Goal: Task Accomplishment & Management: Use online tool/utility

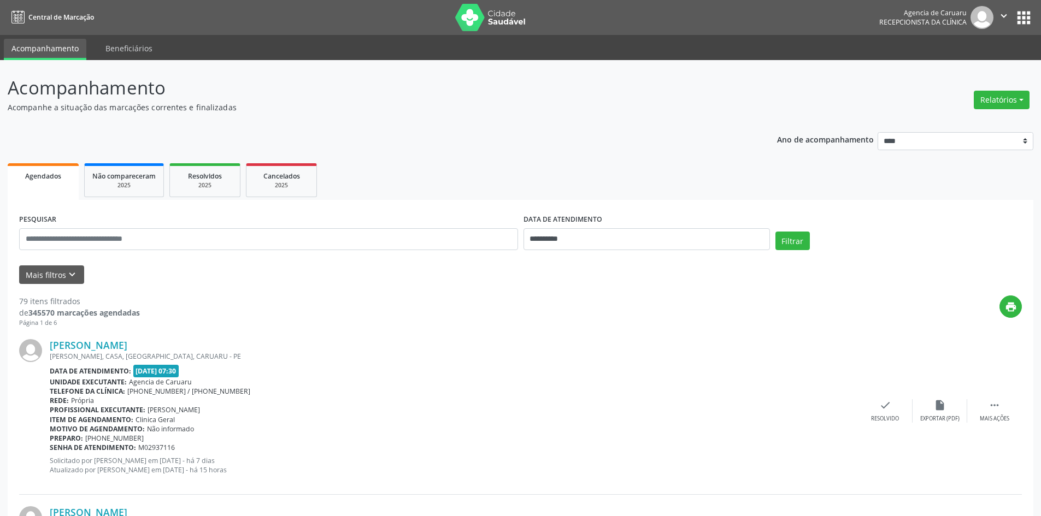
click at [869, 234] on div "Filtrar" at bounding box center [899, 245] width 252 height 26
click at [1004, 99] on button "Relatórios" at bounding box center [1002, 100] width 56 height 19
click at [977, 124] on link "Agendamentos" at bounding box center [970, 123] width 117 height 15
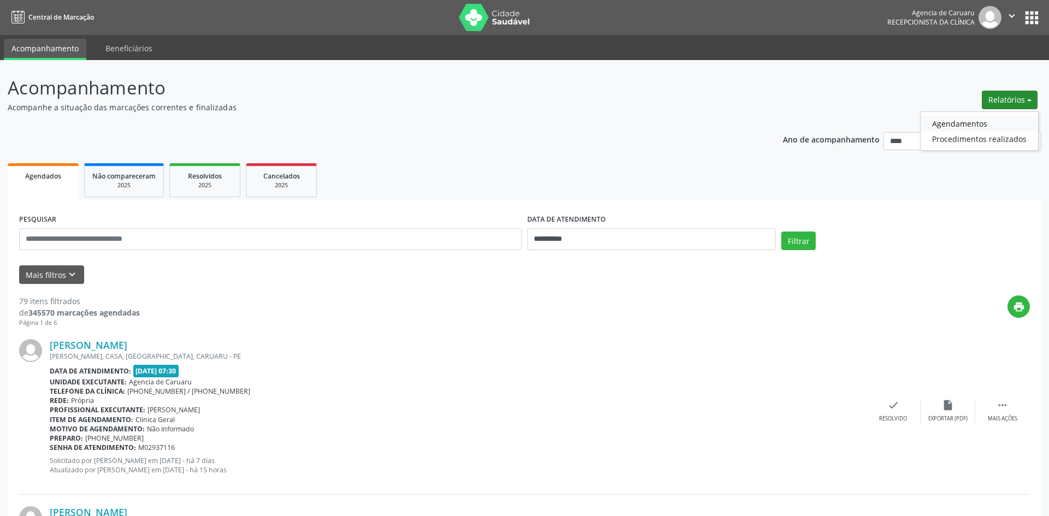
select select "*"
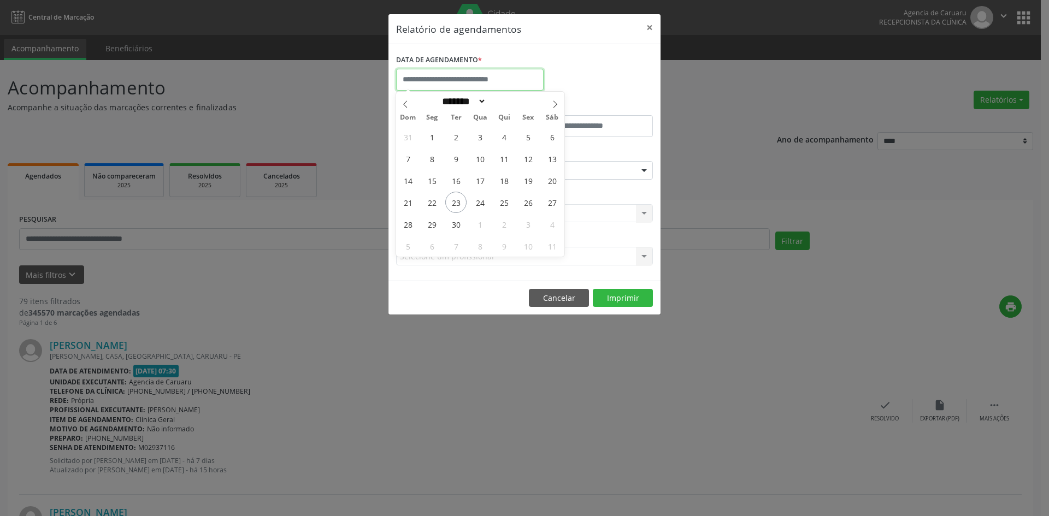
click at [487, 84] on input "text" at bounding box center [470, 80] width 148 height 22
click at [451, 205] on span "23" at bounding box center [455, 202] width 21 height 21
type input "**********"
click at [452, 205] on span "23" at bounding box center [455, 202] width 21 height 21
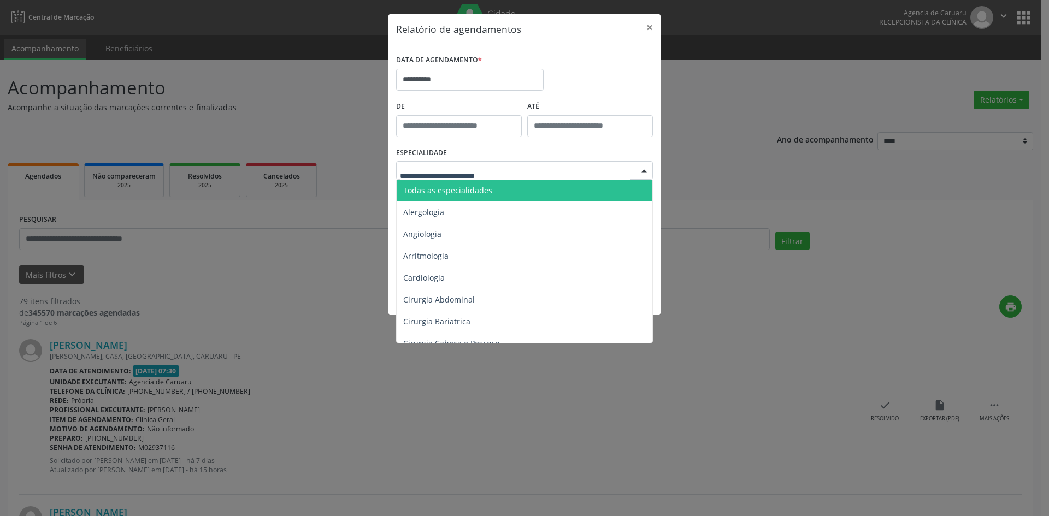
click at [474, 189] on span "Todas as especialidades" at bounding box center [447, 190] width 89 height 10
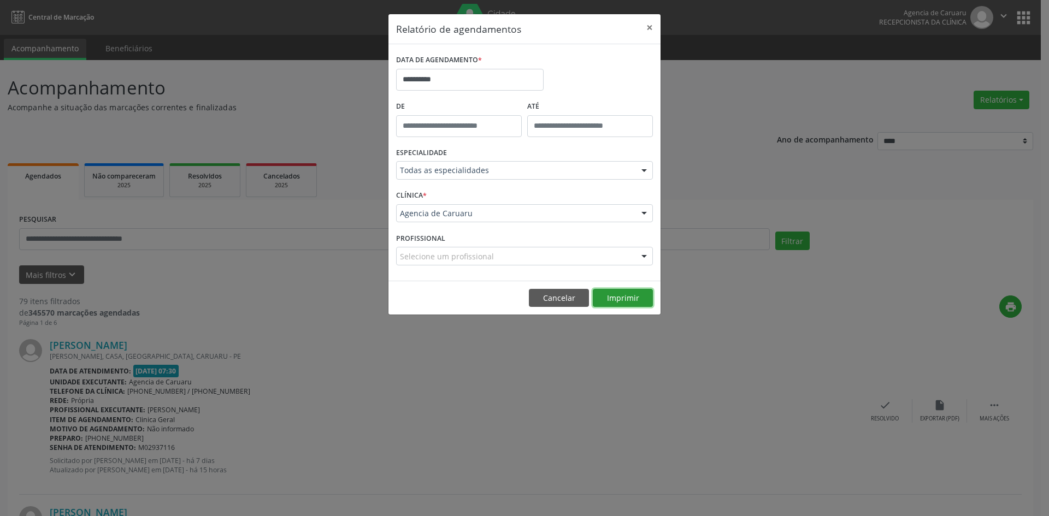
click at [612, 298] on button "Imprimir" at bounding box center [623, 298] width 60 height 19
drag, startPoint x: 556, startPoint y: 297, endPoint x: 502, endPoint y: 286, distance: 55.1
click at [553, 297] on button "Cancelar" at bounding box center [559, 298] width 60 height 19
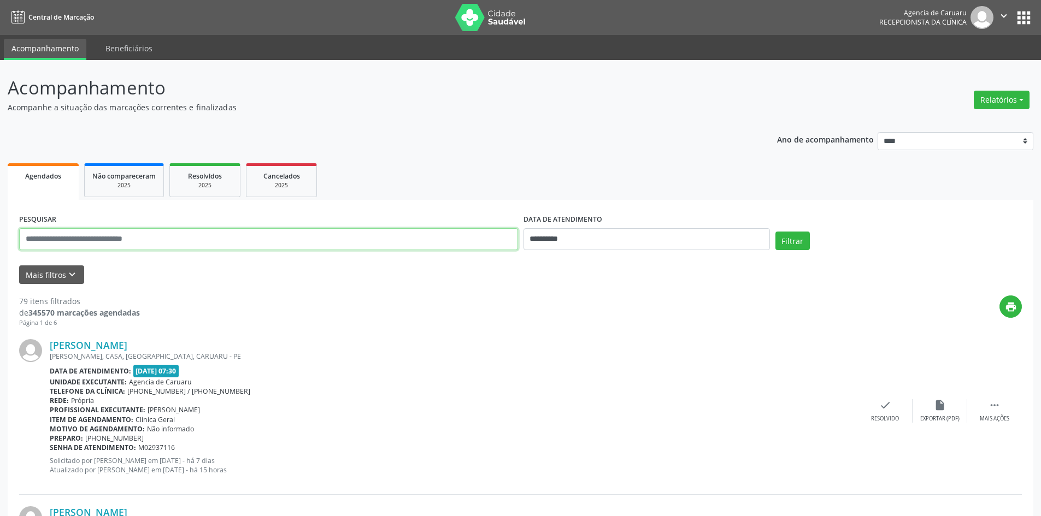
click at [143, 240] on input "text" at bounding box center [268, 239] width 499 height 22
click at [995, 103] on button "Relatórios" at bounding box center [1002, 100] width 56 height 19
click at [970, 123] on link "Agendamentos" at bounding box center [970, 123] width 117 height 15
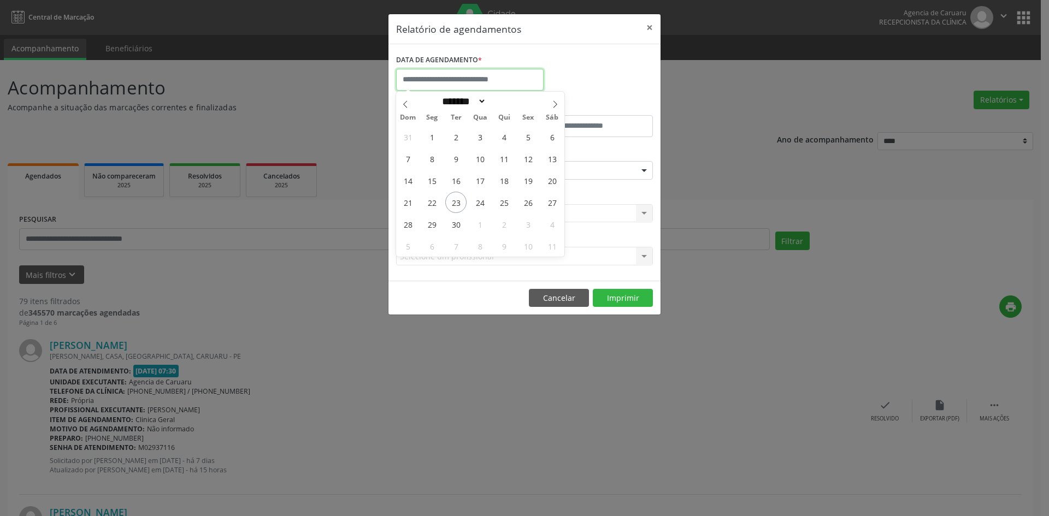
click at [490, 81] on input "text" at bounding box center [470, 80] width 148 height 22
click at [504, 205] on span "25" at bounding box center [503, 202] width 21 height 21
type input "**********"
click at [504, 205] on span "25" at bounding box center [503, 202] width 21 height 21
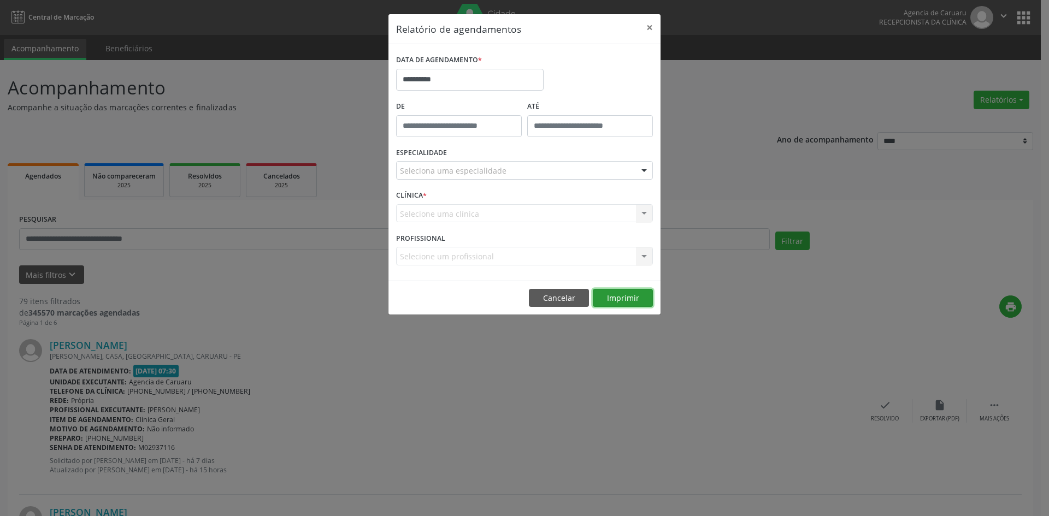
click at [612, 298] on button "Imprimir" at bounding box center [623, 298] width 60 height 19
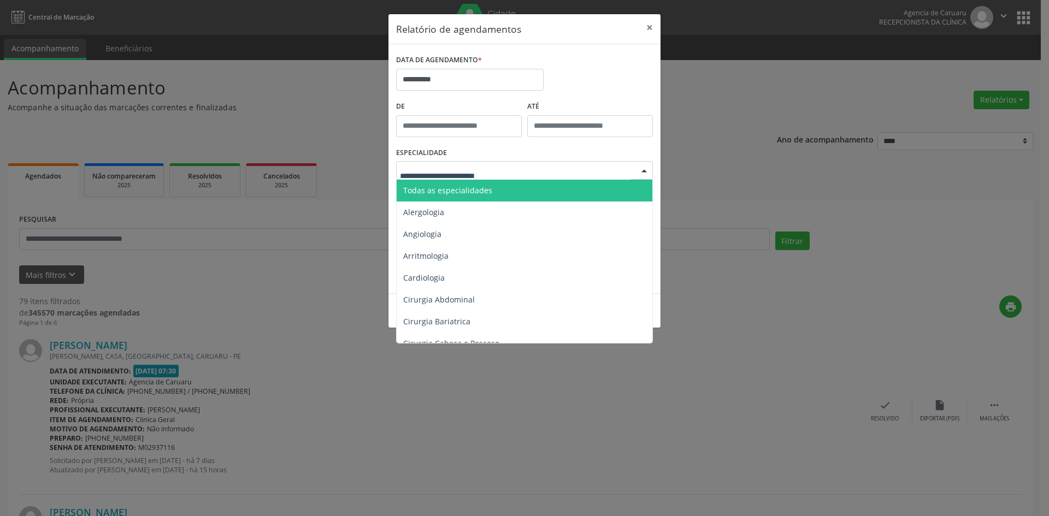
click at [547, 170] on div at bounding box center [524, 170] width 257 height 19
click at [538, 185] on span "Todas as especialidades" at bounding box center [525, 191] width 257 height 22
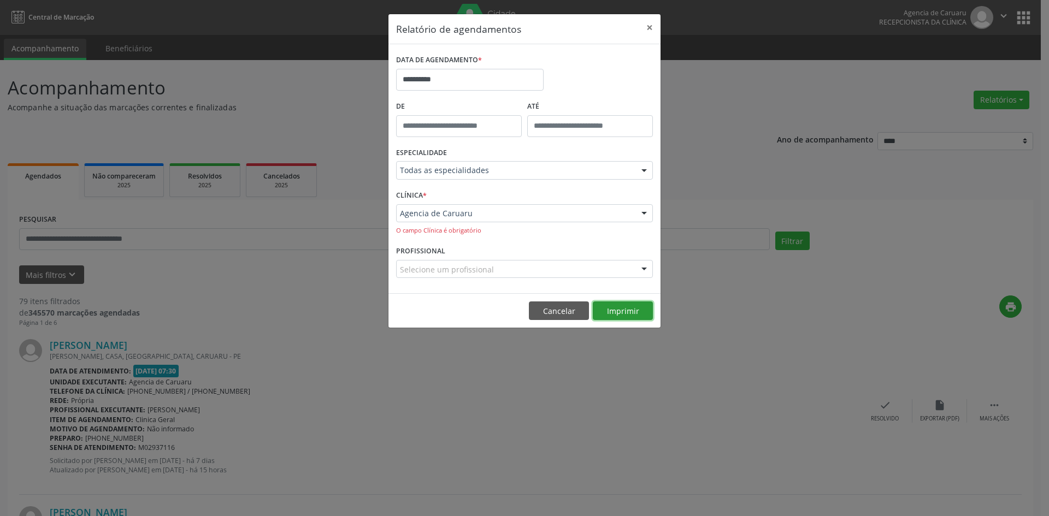
click at [610, 317] on button "Imprimir" at bounding box center [623, 311] width 60 height 19
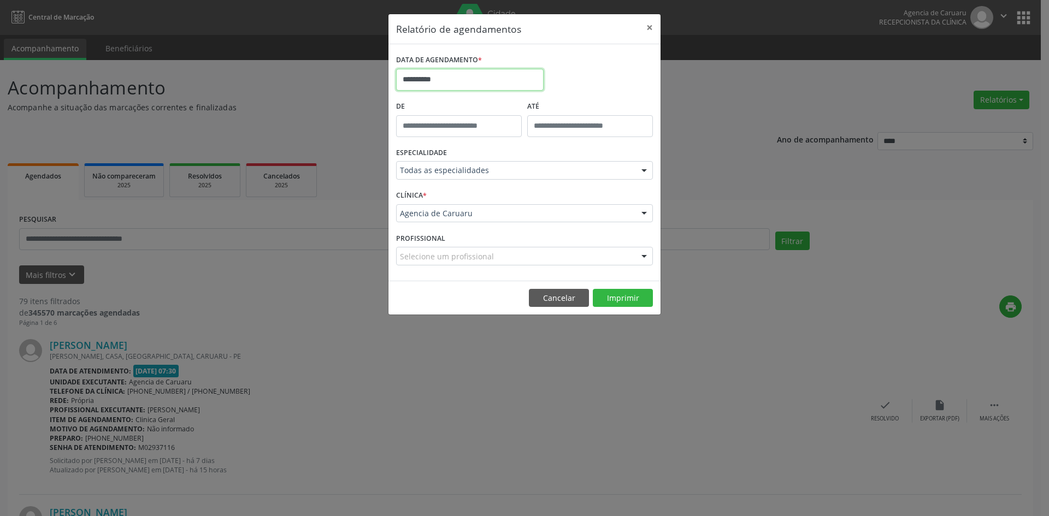
click at [445, 80] on input "**********" at bounding box center [470, 80] width 148 height 22
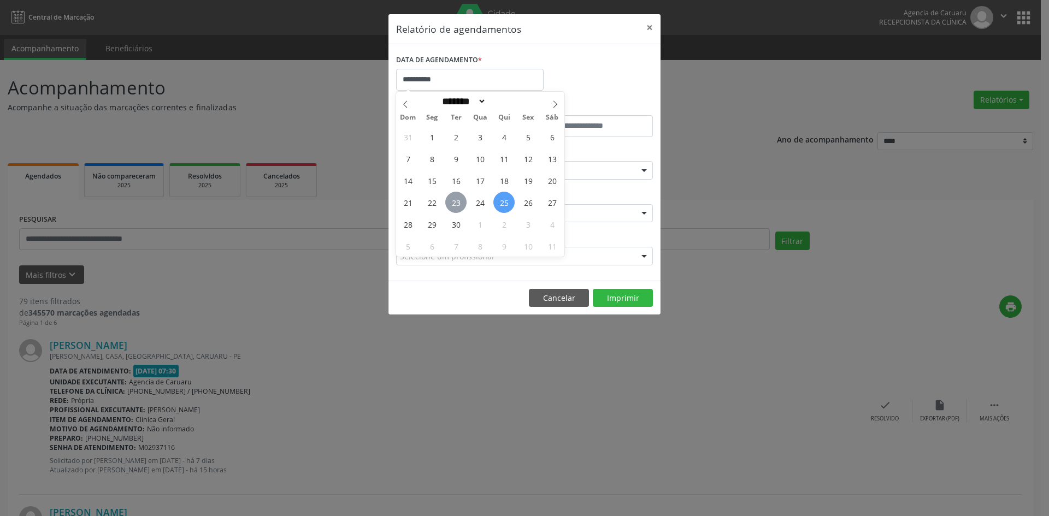
click at [462, 201] on span "23" at bounding box center [455, 202] width 21 height 21
type input "**********"
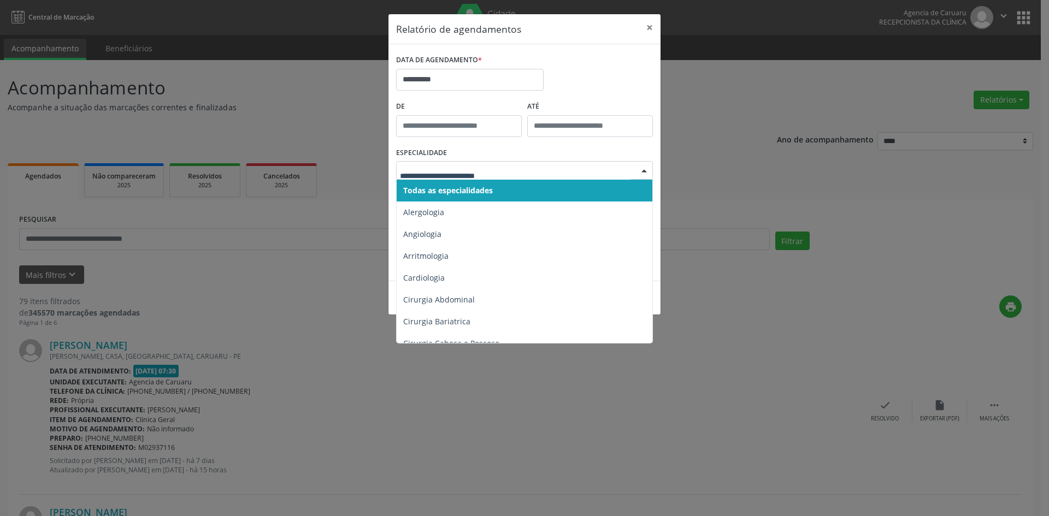
click at [468, 192] on span "Todas as especialidades" at bounding box center [448, 190] width 90 height 10
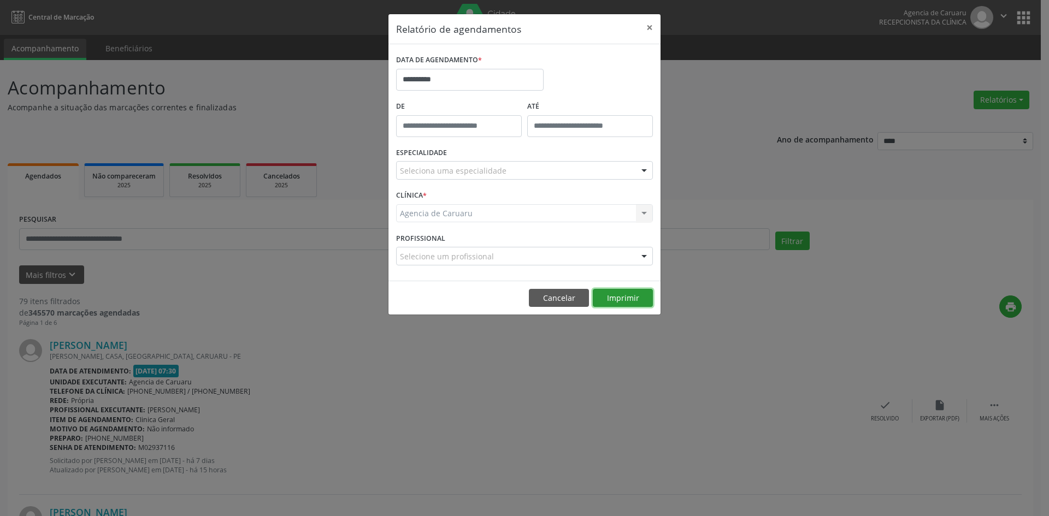
click at [614, 294] on button "Imprimir" at bounding box center [623, 298] width 60 height 19
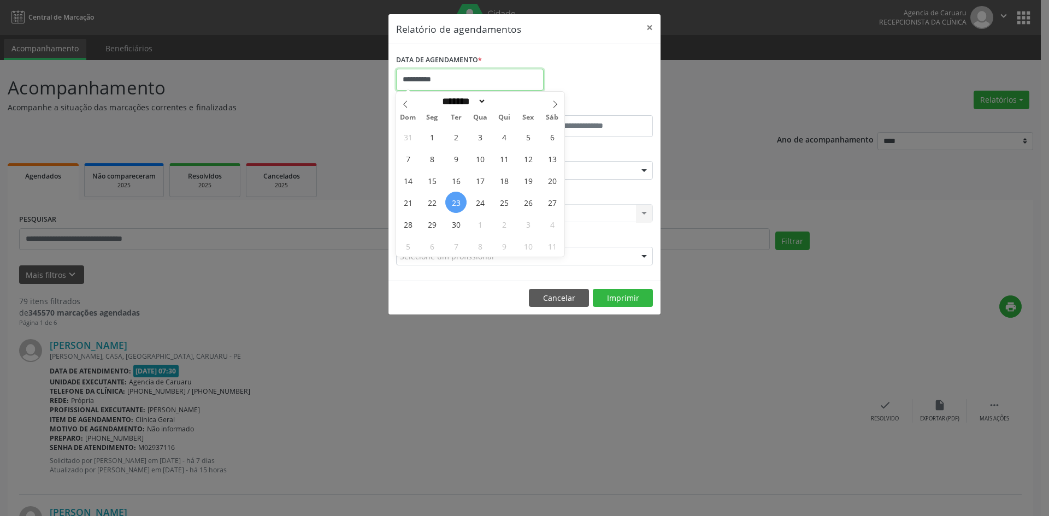
click at [443, 79] on input "**********" at bounding box center [470, 80] width 148 height 22
click at [476, 204] on span "24" at bounding box center [479, 202] width 21 height 21
type input "**********"
click at [476, 204] on span "24" at bounding box center [479, 202] width 21 height 21
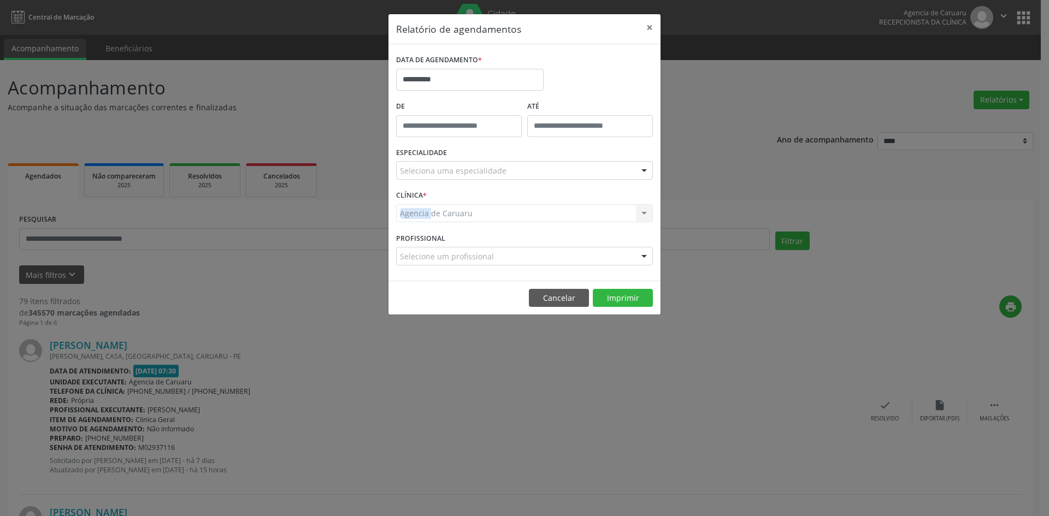
click at [476, 204] on div "Agencia de Caruaru Agencia de Caruaru Nenhum resultado encontrado para: " " Não…" at bounding box center [524, 213] width 257 height 19
click at [546, 302] on button "Cancelar" at bounding box center [559, 298] width 60 height 19
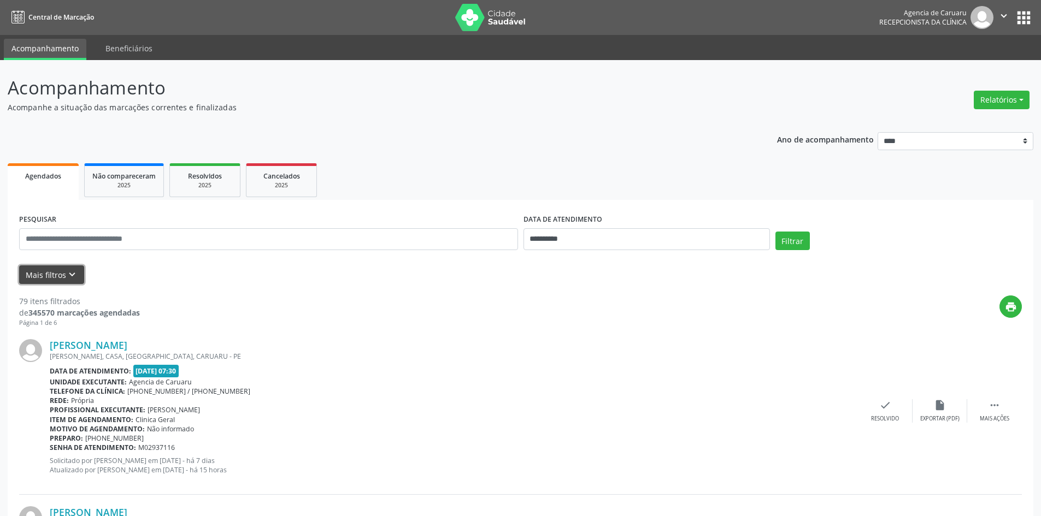
click at [60, 276] on button "Mais filtros keyboard_arrow_down" at bounding box center [51, 275] width 65 height 19
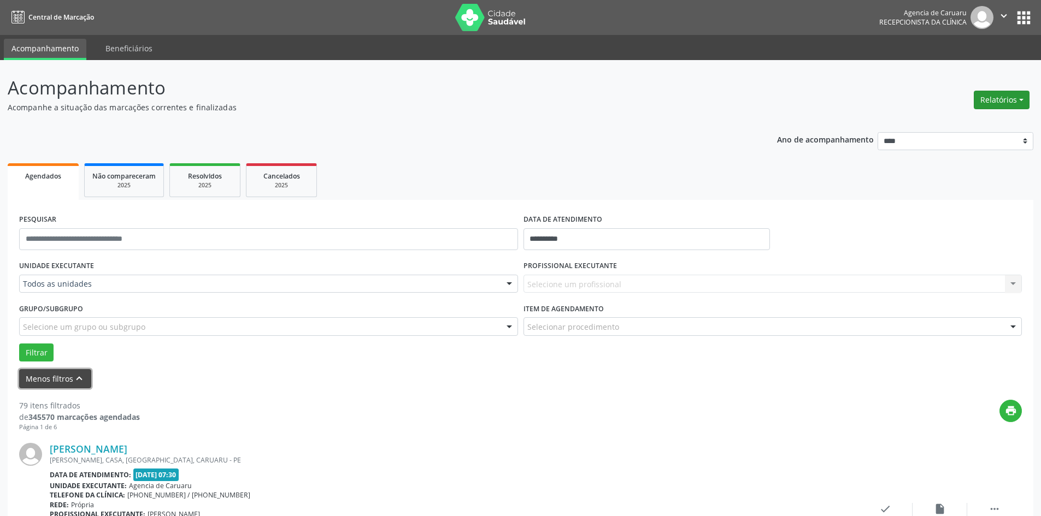
click at [980, 99] on button "Relatórios" at bounding box center [1002, 100] width 56 height 19
click at [965, 122] on link "Agendamentos" at bounding box center [970, 123] width 117 height 15
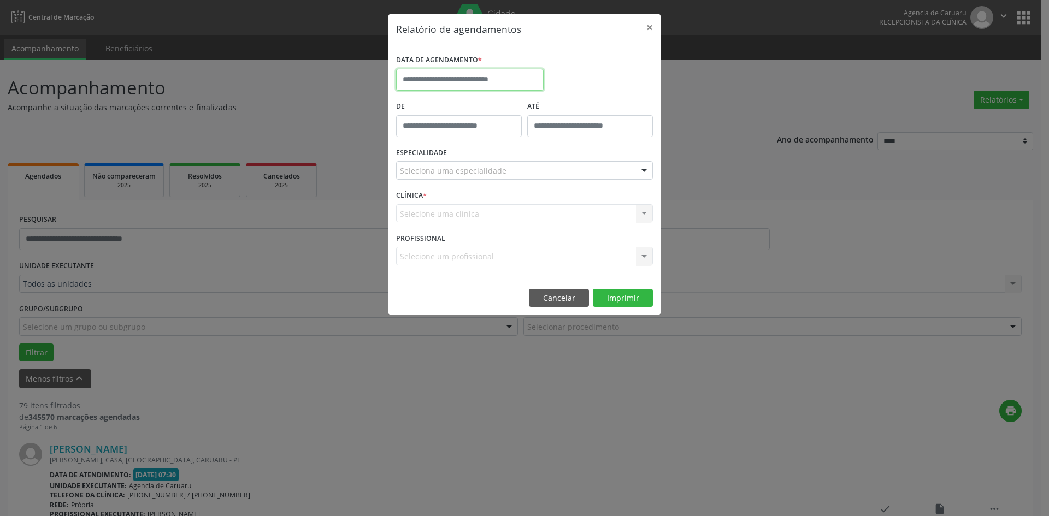
click at [483, 79] on input "text" at bounding box center [470, 80] width 148 height 22
click at [479, 199] on span "24" at bounding box center [479, 202] width 21 height 21
type input "**********"
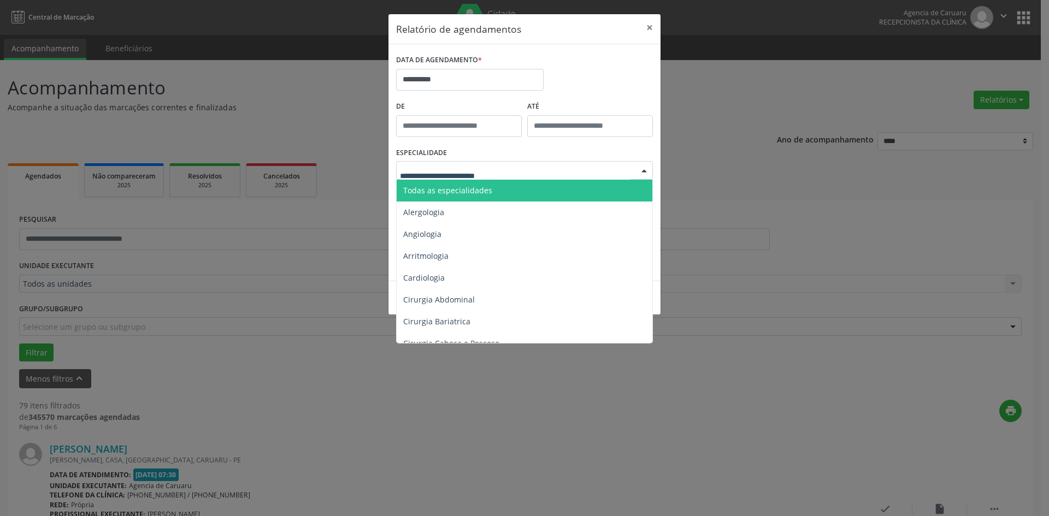
click at [479, 187] on span "Todas as especialidades" at bounding box center [447, 190] width 89 height 10
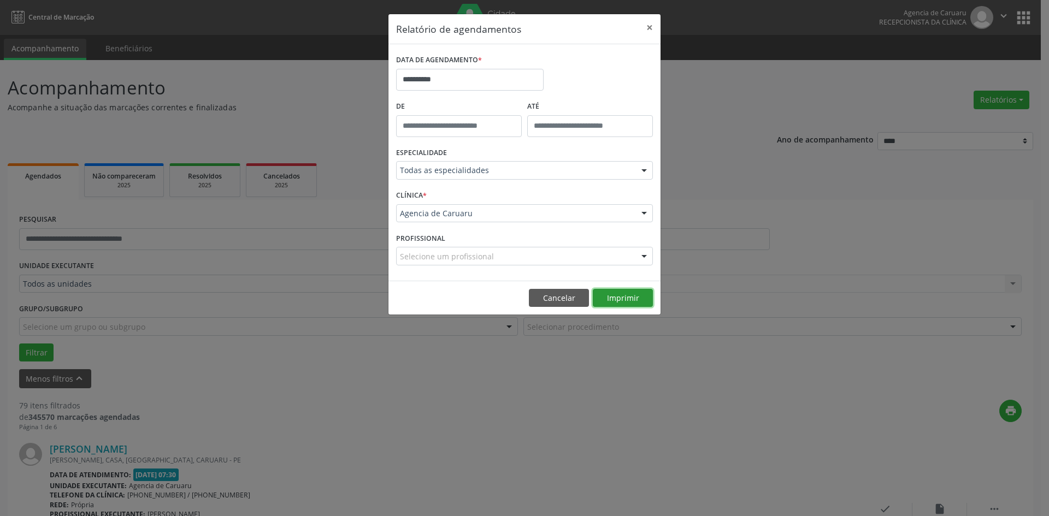
click at [616, 297] on button "Imprimir" at bounding box center [623, 298] width 60 height 19
click at [549, 295] on button "Cancelar" at bounding box center [559, 298] width 60 height 19
